Goal: Task Accomplishment & Management: Contribute content

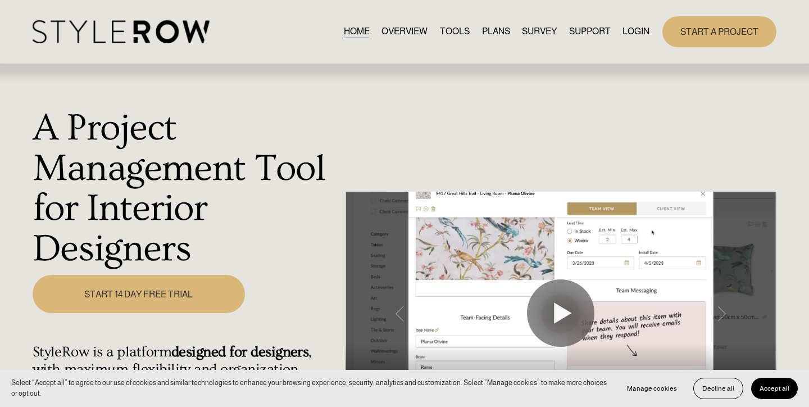
click at [636, 30] on link "LOGIN" at bounding box center [636, 31] width 27 height 15
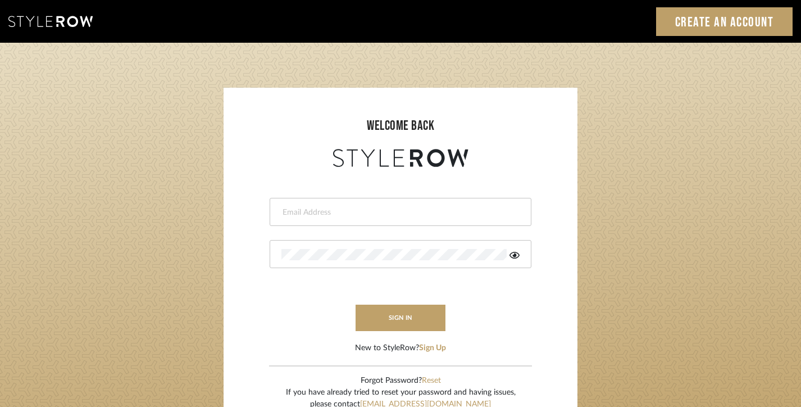
click at [364, 204] on div at bounding box center [401, 212] width 262 height 28
type input "E"
type input "[EMAIL_ADDRESS][DOMAIN_NAME]"
click at [351, 261] on div at bounding box center [401, 254] width 262 height 28
click at [514, 256] on icon at bounding box center [515, 255] width 10 height 7
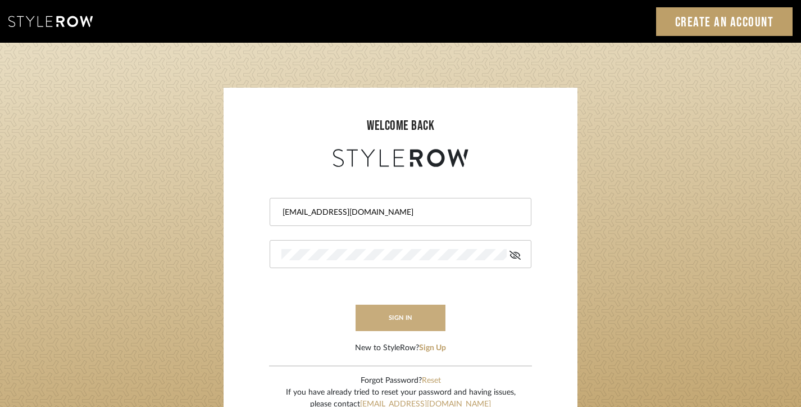
click at [379, 315] on button "sign in" at bounding box center [401, 318] width 90 height 26
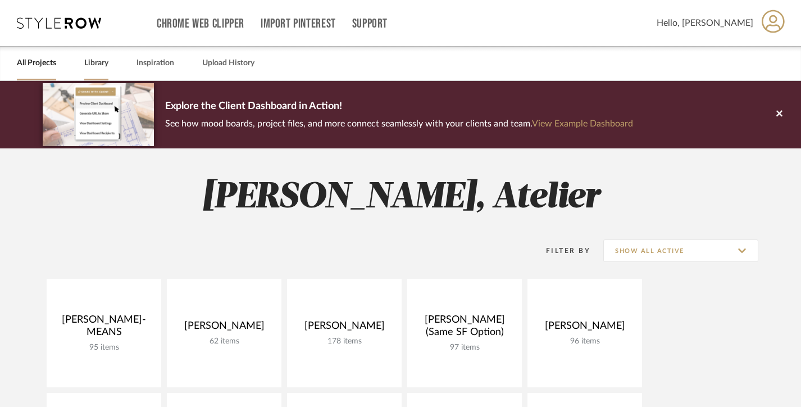
click at [93, 65] on link "Library" at bounding box center [96, 63] width 24 height 15
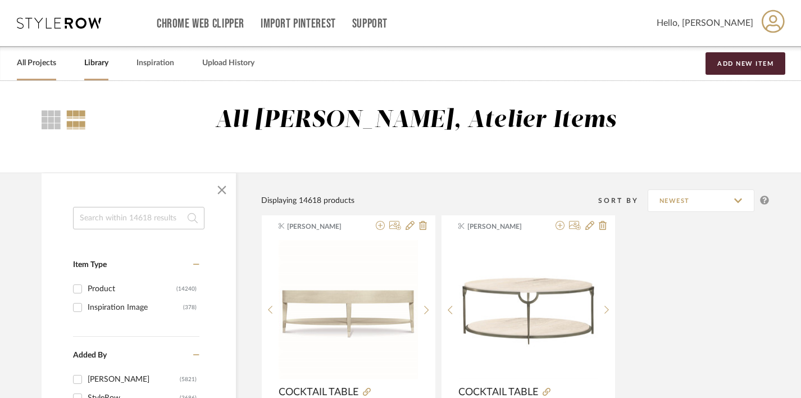
click at [37, 60] on link "All Projects" at bounding box center [36, 63] width 39 height 15
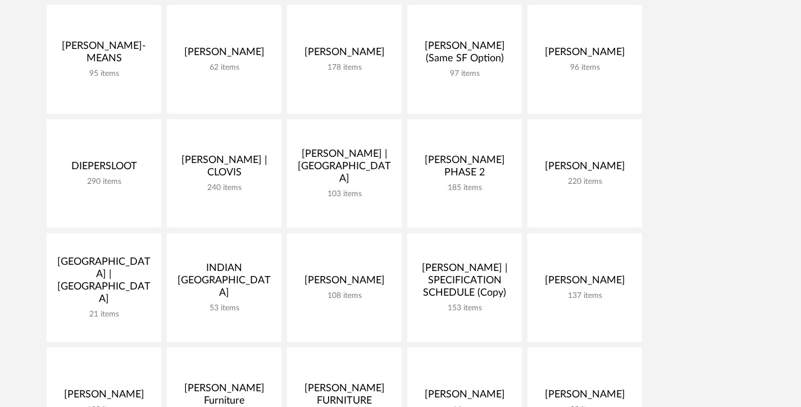
scroll to position [278, 0]
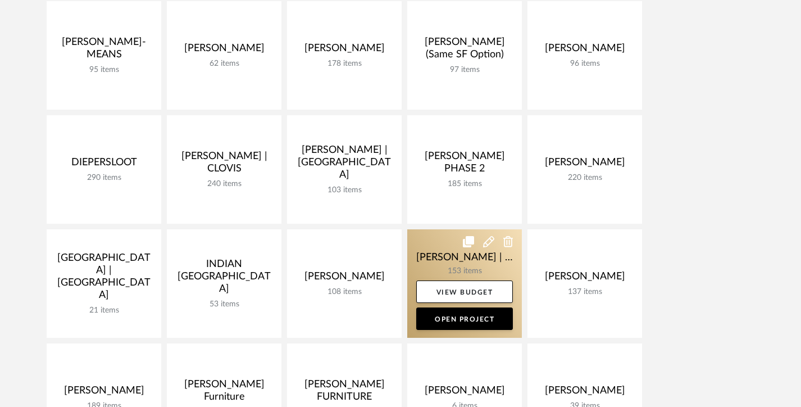
click at [455, 262] on link at bounding box center [464, 283] width 115 height 108
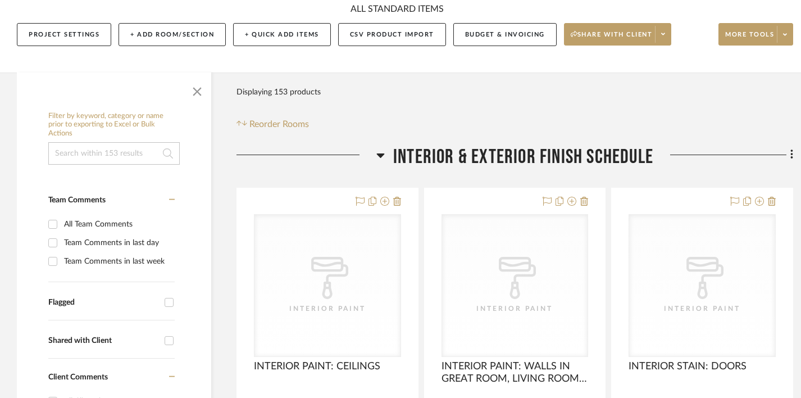
scroll to position [208, 0]
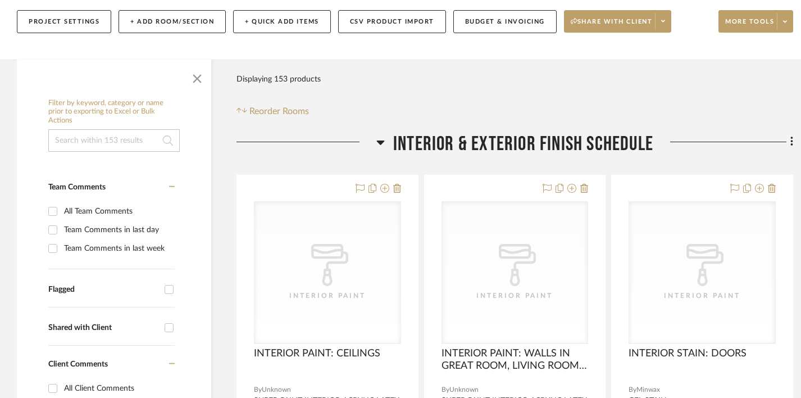
click at [387, 141] on h3 "Interior & Exterior Finish Schedule" at bounding box center [514, 144] width 277 height 24
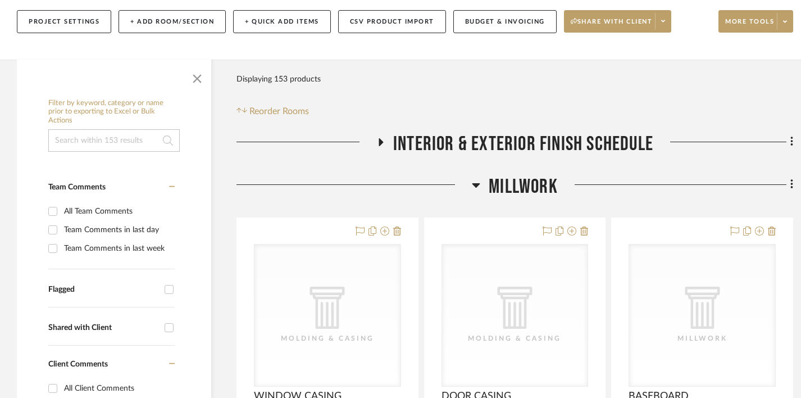
click at [492, 183] on span "Millwork" at bounding box center [523, 187] width 69 height 24
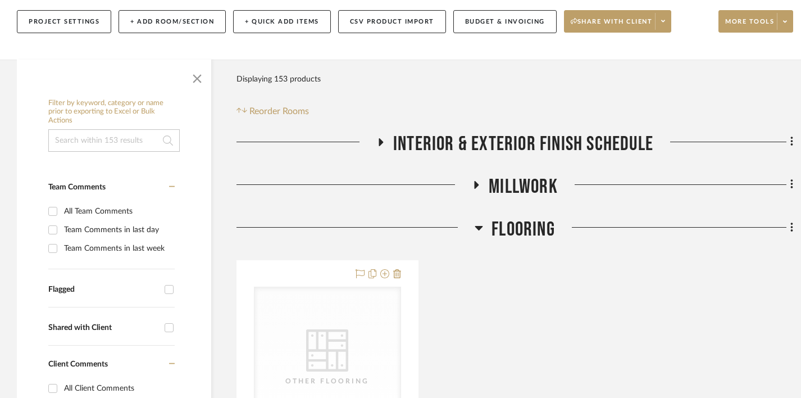
click at [502, 229] on span "Flooring" at bounding box center [523, 229] width 63 height 24
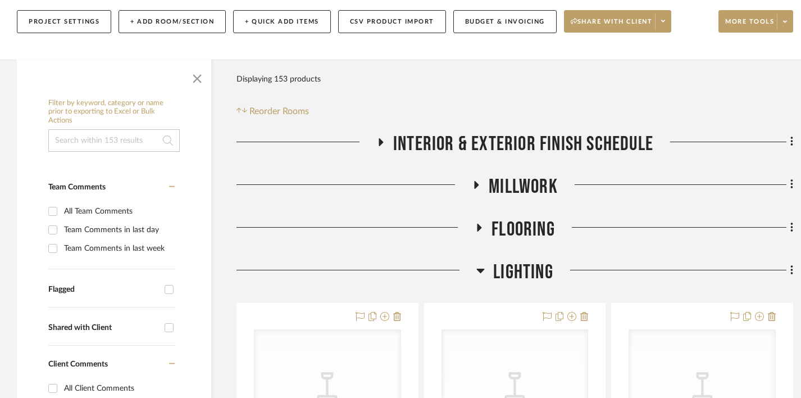
click at [507, 264] on span "Lighting" at bounding box center [523, 272] width 60 height 24
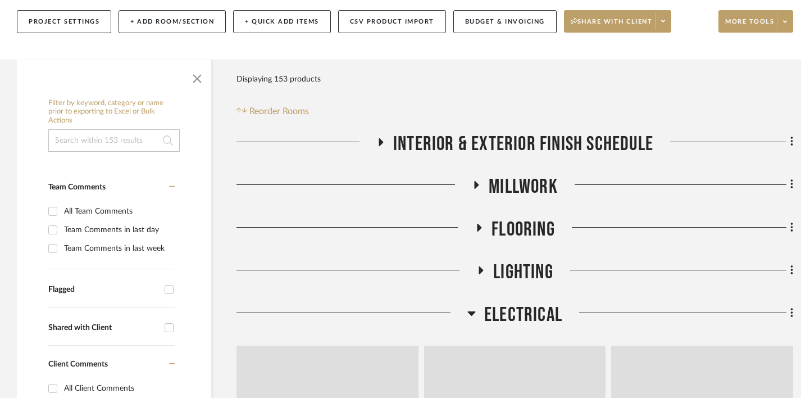
scroll to position [344, 0]
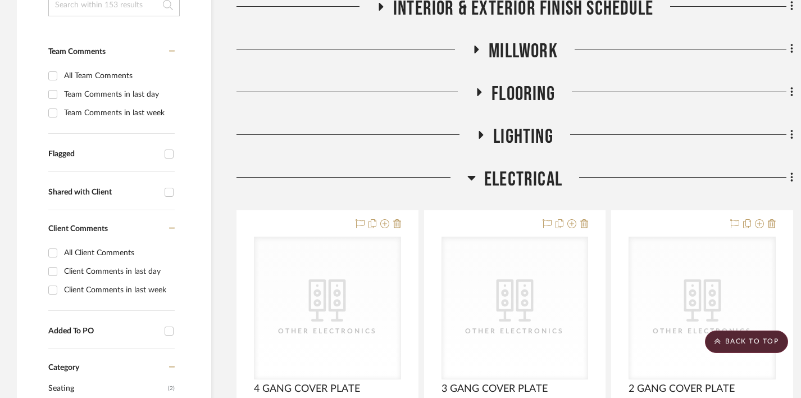
click at [519, 179] on span "Electrical" at bounding box center [523, 179] width 78 height 24
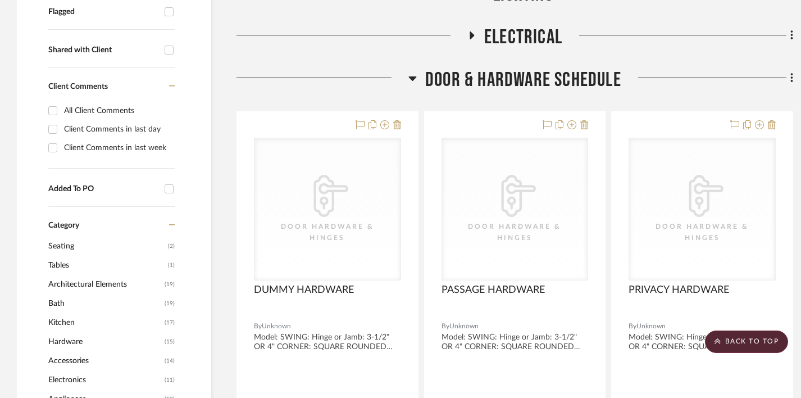
scroll to position [498, 0]
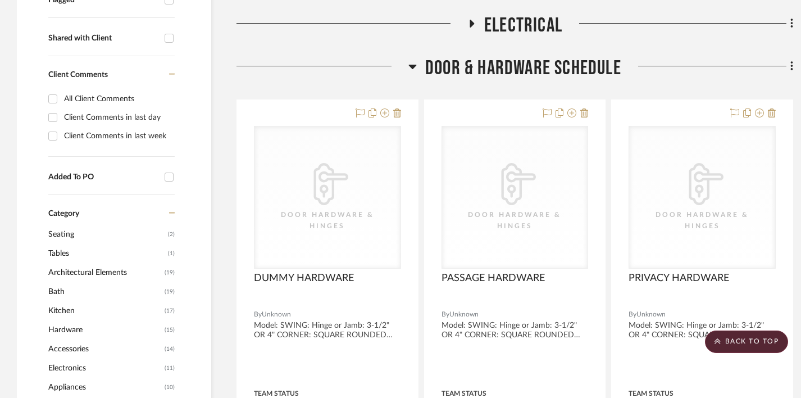
click at [511, 67] on span "Door & Hardware Schedule" at bounding box center [523, 68] width 196 height 24
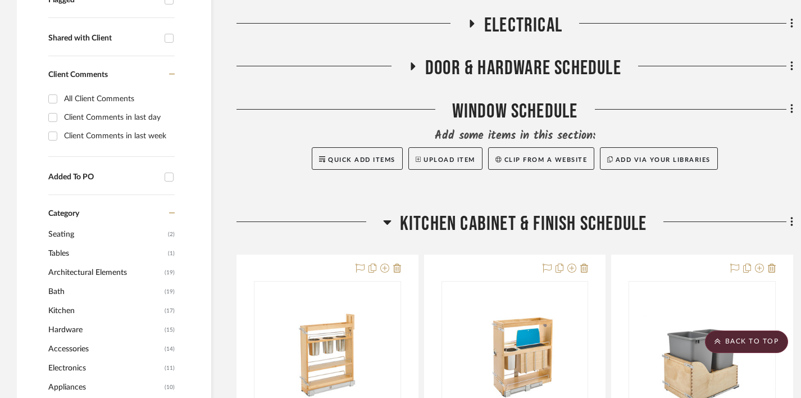
click at [507, 114] on div "Window Schedule" at bounding box center [515, 113] width 557 height 29
click at [476, 212] on span "Kitchen Cabinet & Finish Schedule" at bounding box center [523, 224] width 247 height 24
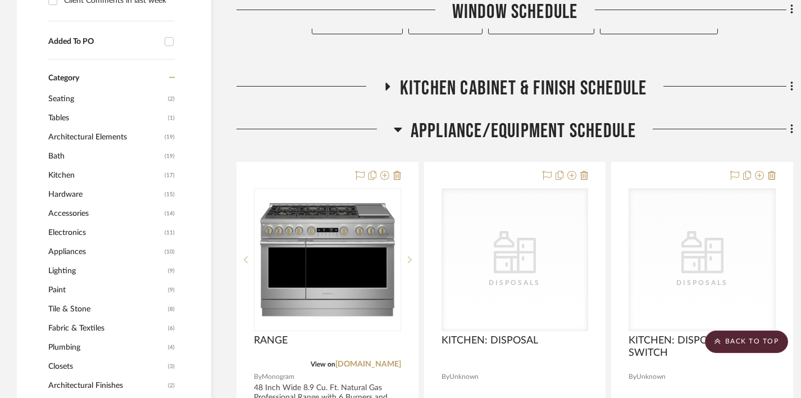
scroll to position [658, 0]
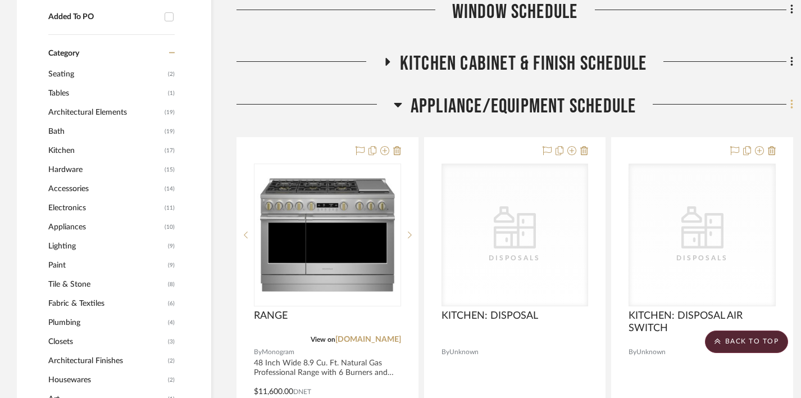
click at [793, 106] on icon at bounding box center [792, 104] width 3 height 12
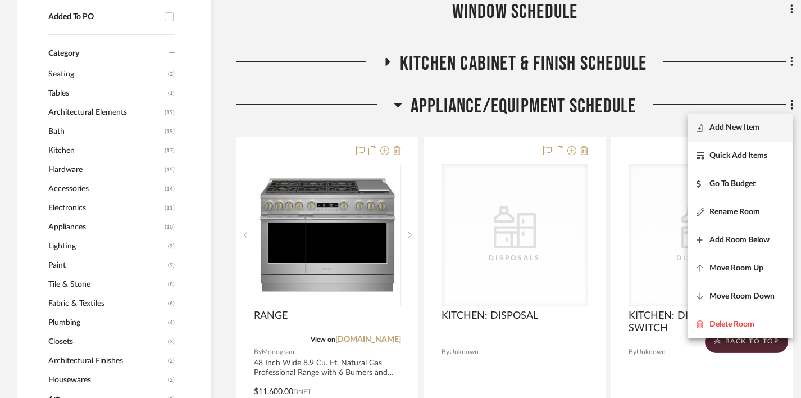
click at [753, 129] on span "Add New Item" at bounding box center [735, 128] width 50 height 10
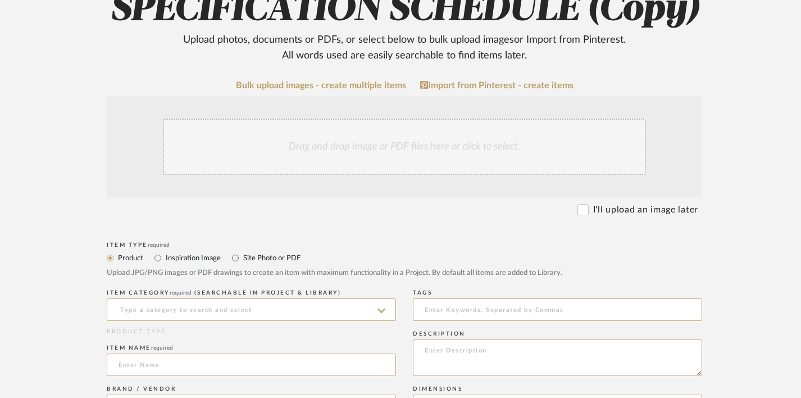
scroll to position [199, 0]
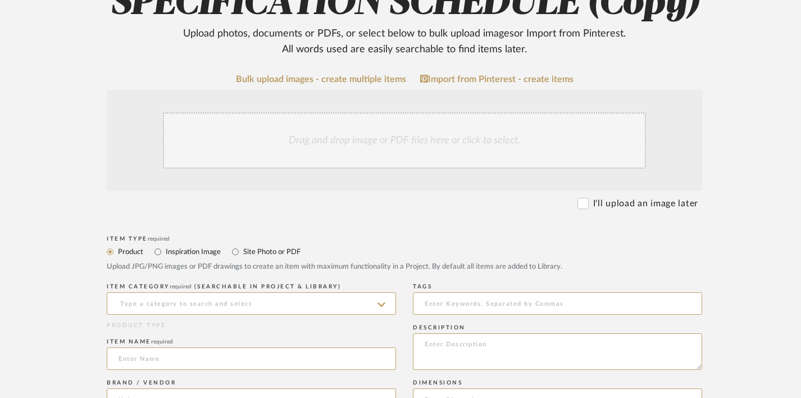
click at [304, 152] on div "Drag and drop image or PDF files here or click to select." at bounding box center [404, 140] width 483 height 56
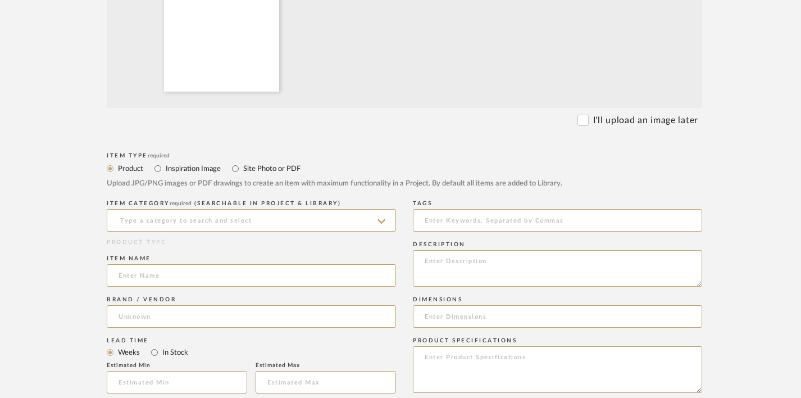
scroll to position [403, 0]
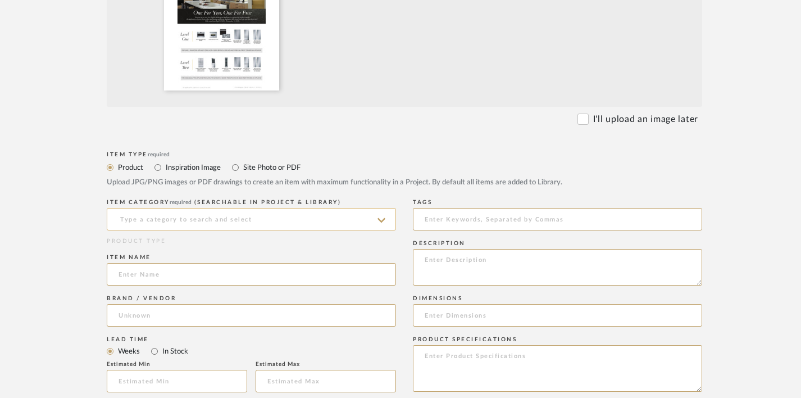
click at [221, 220] on input at bounding box center [251, 219] width 289 height 22
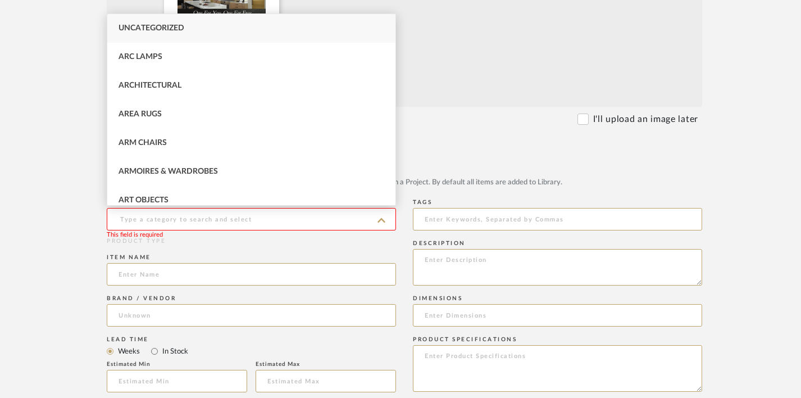
click at [560, 123] on div "I'll upload an image later" at bounding box center [401, 118] width 596 height 13
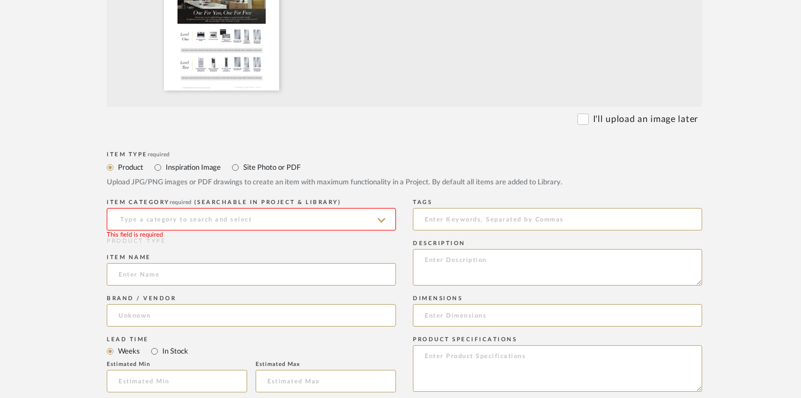
click at [260, 215] on input at bounding box center [251, 219] width 289 height 22
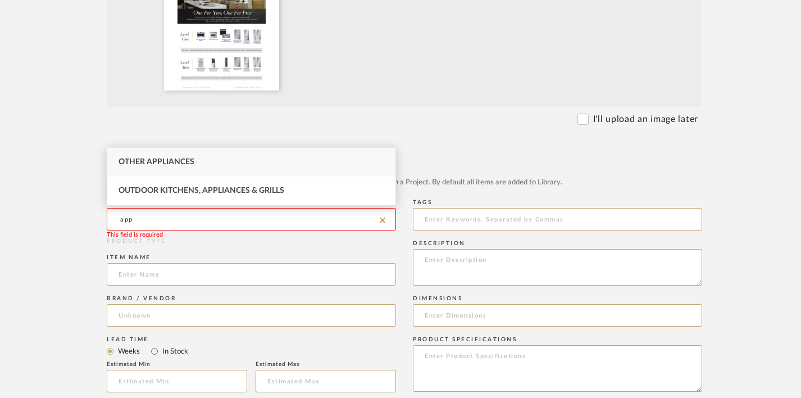
click at [246, 159] on div "Other Appliances" at bounding box center [251, 162] width 288 height 29
type input "Other Appliances"
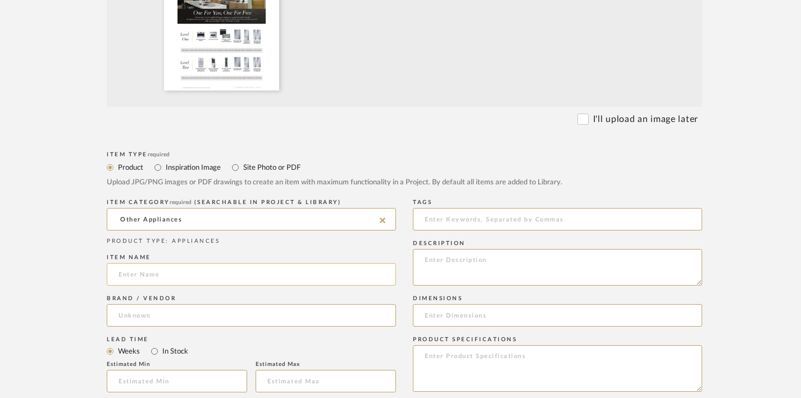
click at [196, 278] on input at bounding box center [251, 274] width 289 height 22
type input "APPLIANCE TEAR SHEET"
click at [173, 314] on input at bounding box center [251, 315] width 289 height 22
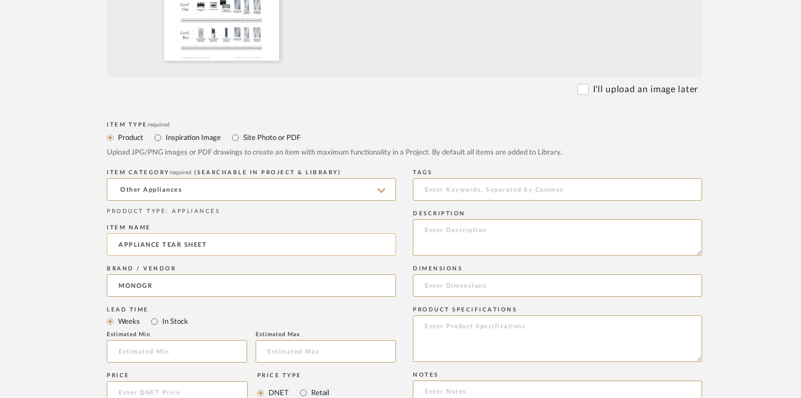
scroll to position [439, 0]
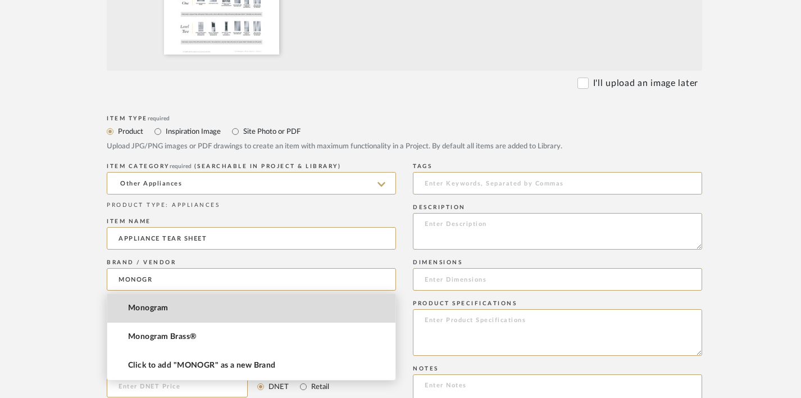
click at [210, 309] on mat-option "Monogram" at bounding box center [251, 308] width 288 height 29
type input "Monogram"
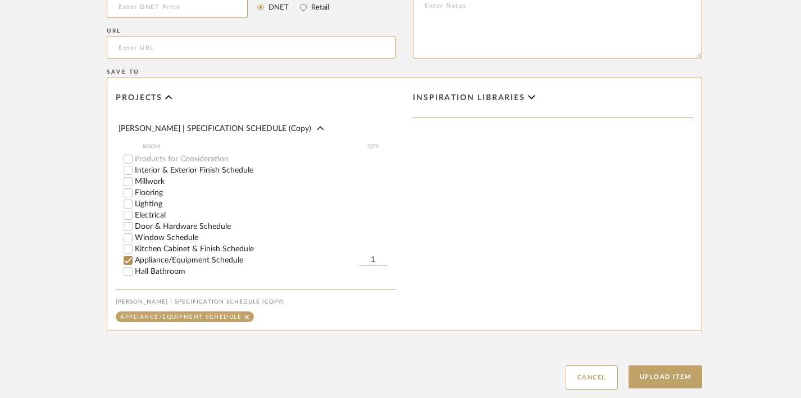
scroll to position [243, 0]
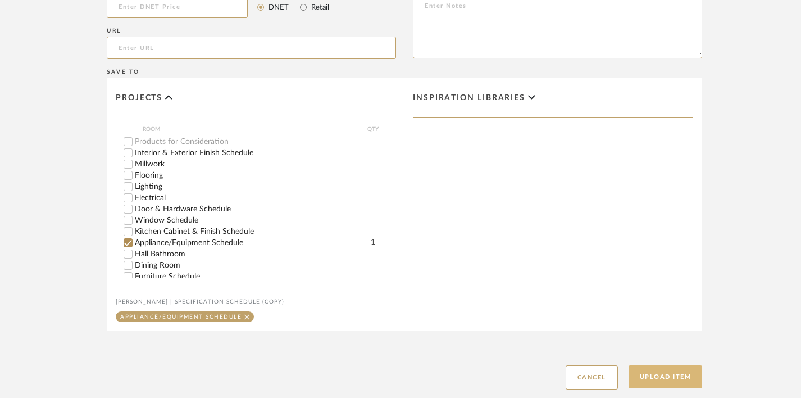
click at [640, 373] on button "Upload Item" at bounding box center [666, 376] width 74 height 23
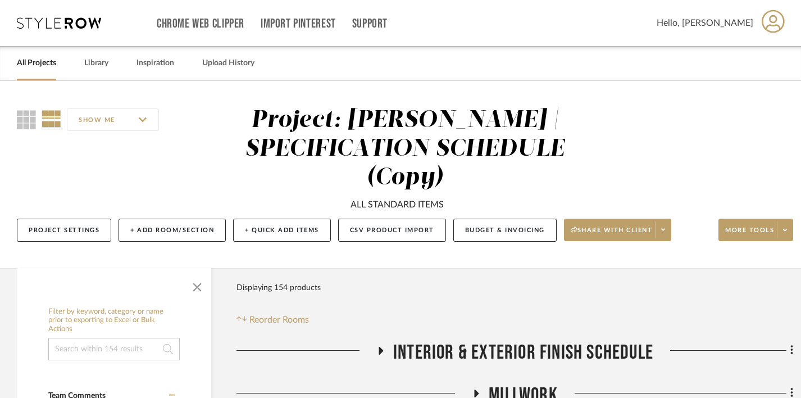
scroll to position [751, 0]
